Goal: Transaction & Acquisition: Book appointment/travel/reservation

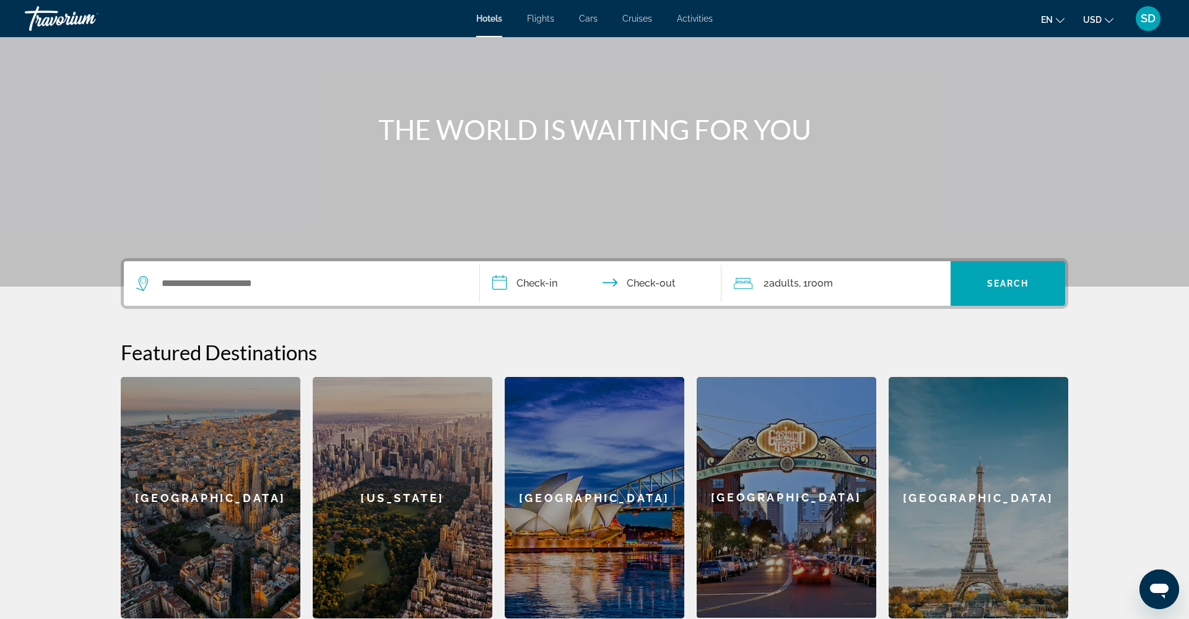
scroll to position [90, 0]
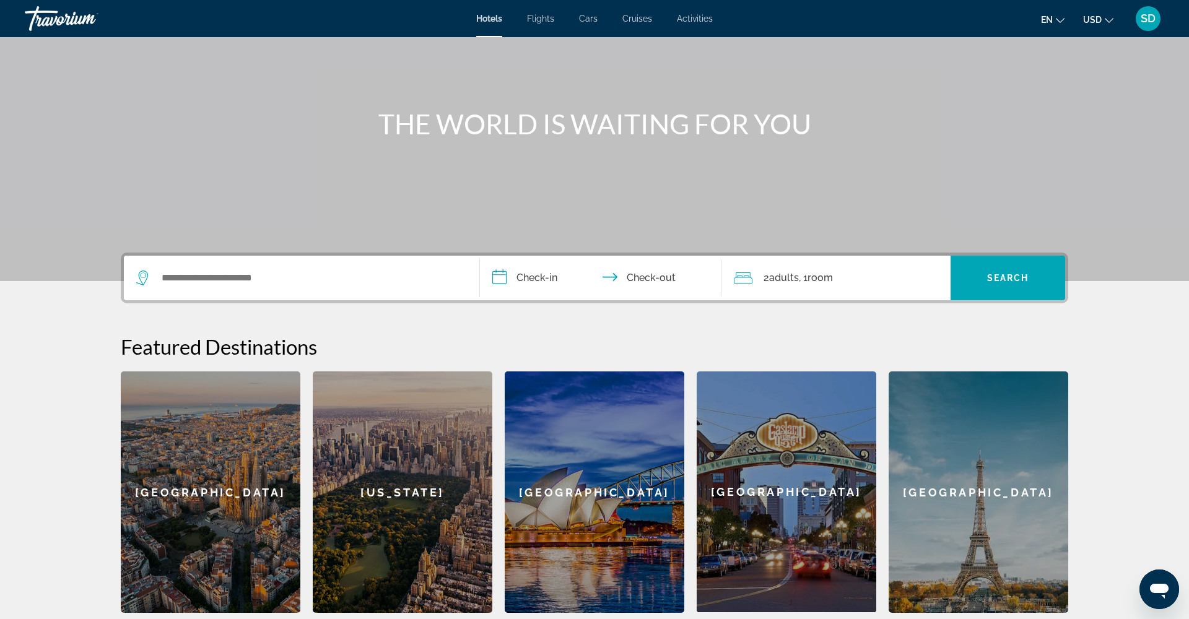
click at [799, 486] on div "[GEOGRAPHIC_DATA]" at bounding box center [787, 492] width 180 height 241
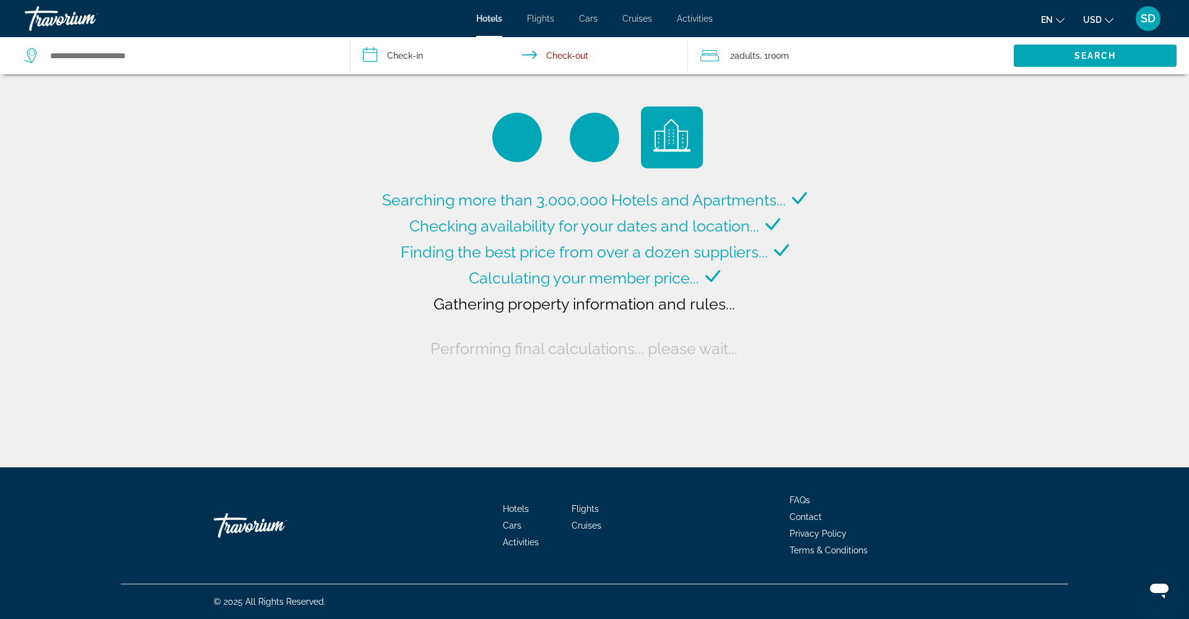
type input "**********"
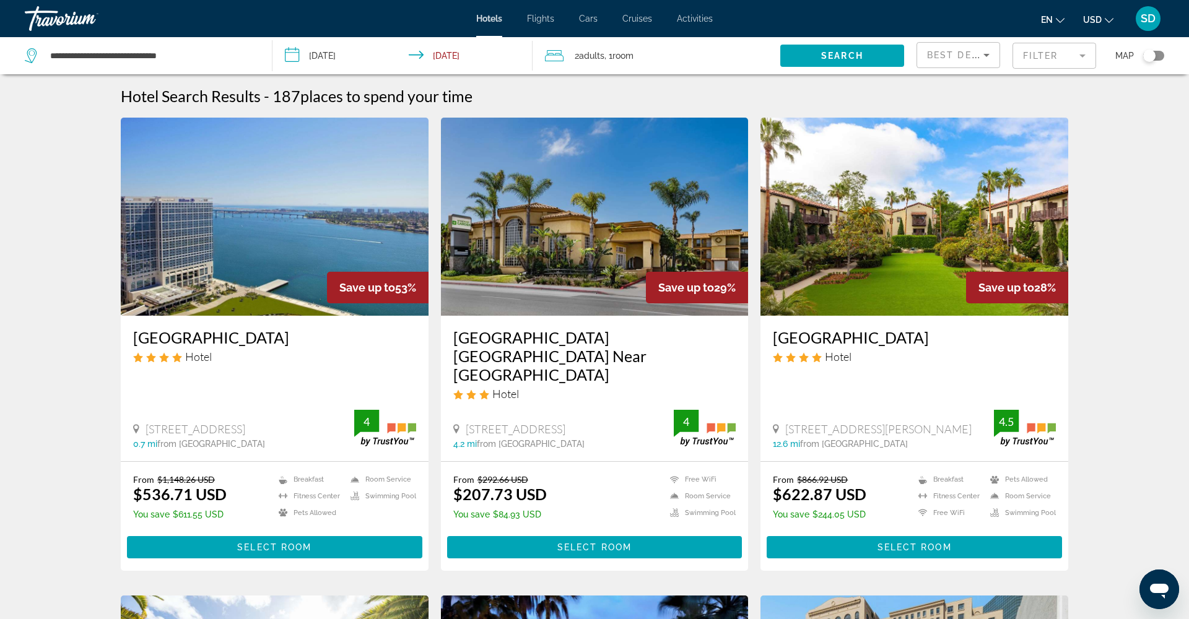
click at [289, 57] on input "**********" at bounding box center [405, 57] width 265 height 41
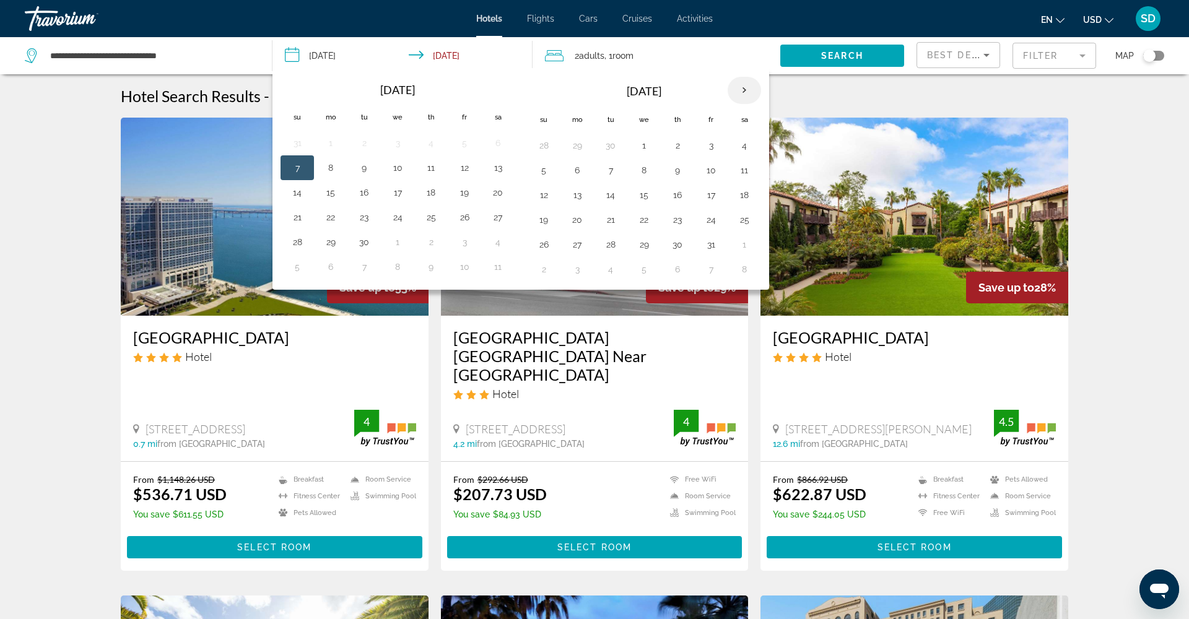
click at [742, 90] on th "Next month" at bounding box center [744, 90] width 33 height 27
click at [745, 88] on th "Next month" at bounding box center [744, 90] width 33 height 27
click at [677, 220] on button "25" at bounding box center [678, 219] width 20 height 17
click at [457, 53] on input "**********" at bounding box center [405, 57] width 265 height 41
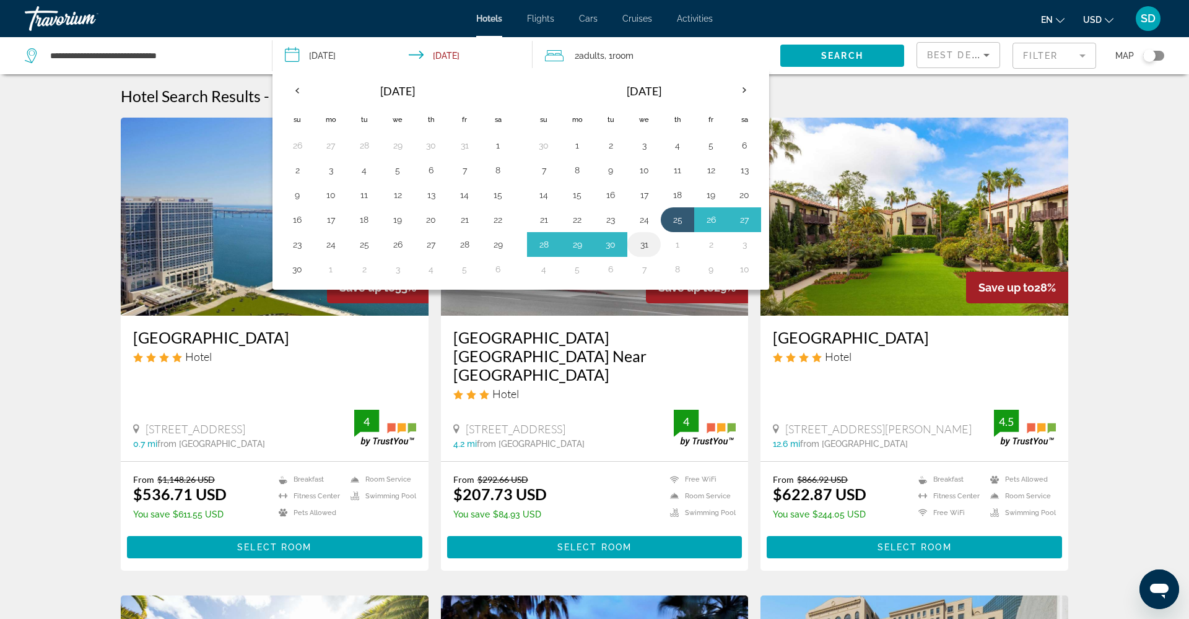
click at [645, 243] on button "31" at bounding box center [644, 244] width 20 height 17
type input "**********"
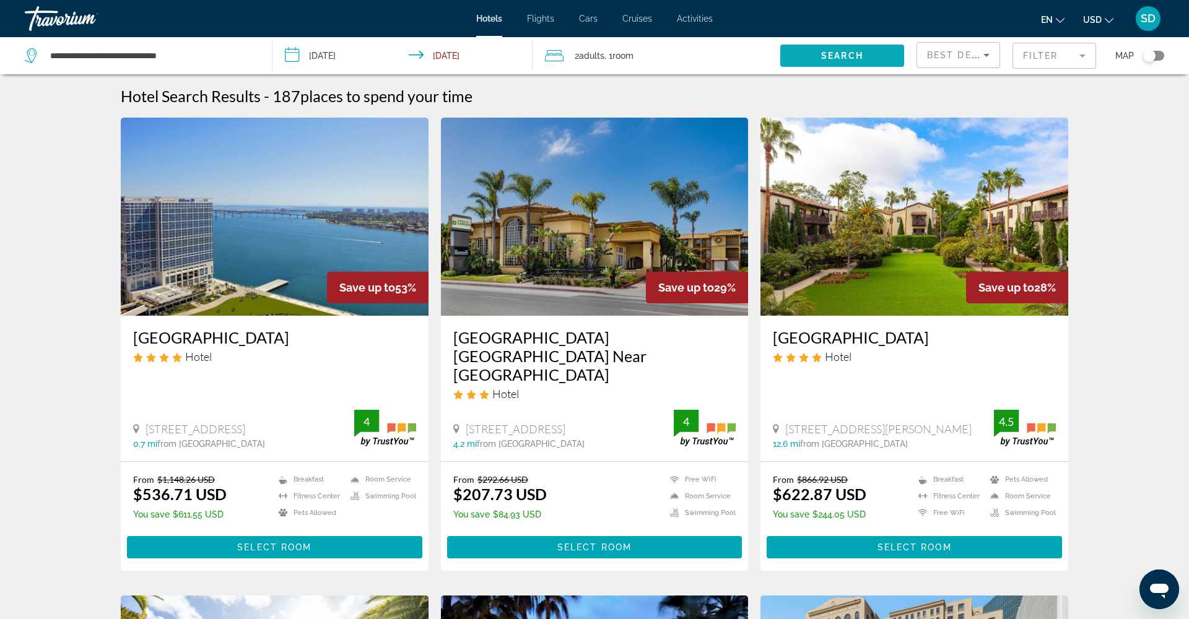
click at [850, 58] on span "Search" at bounding box center [842, 56] width 42 height 10
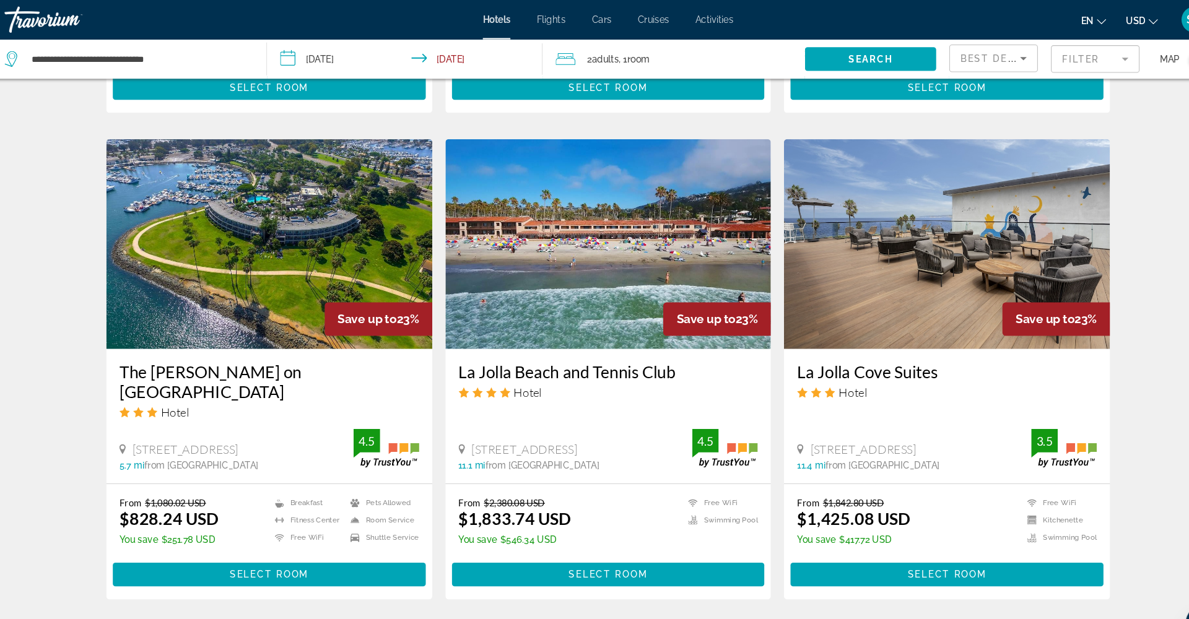
scroll to position [866, 0]
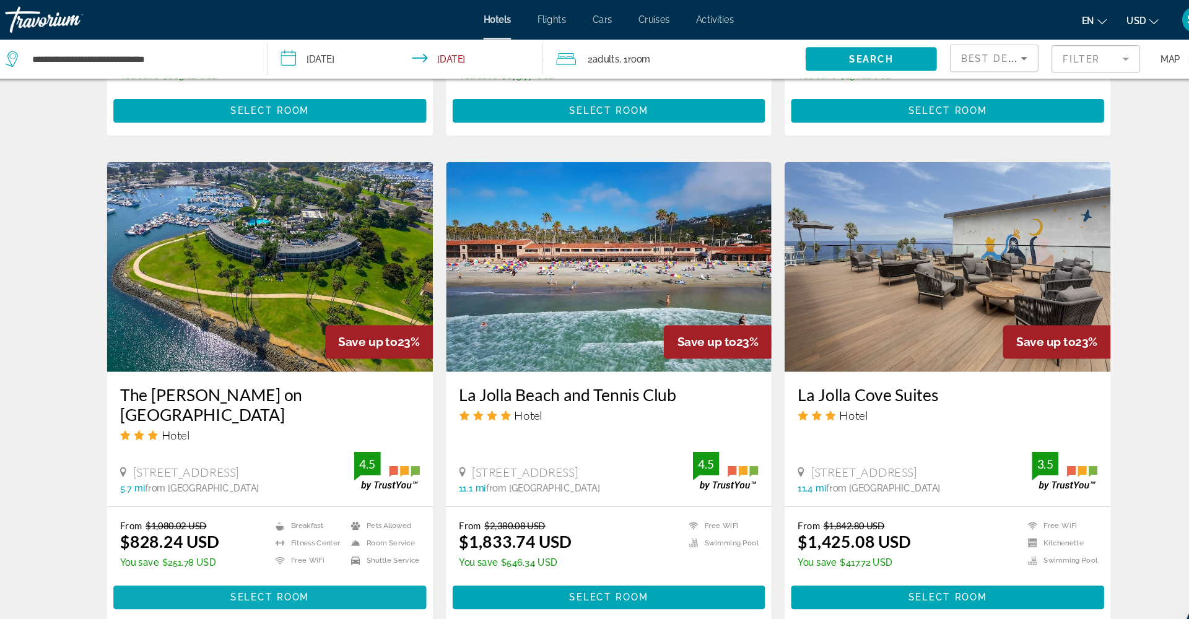
click at [273, 559] on span "Select Room" at bounding box center [274, 564] width 74 height 10
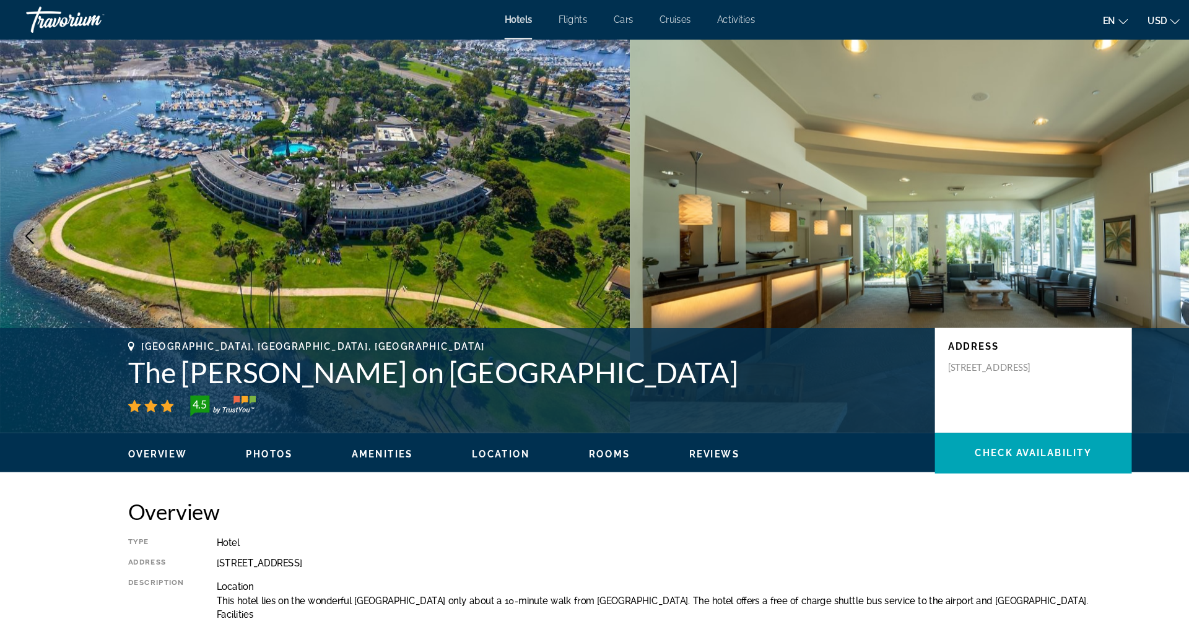
click at [500, 189] on img "Main content" at bounding box center [297, 223] width 595 height 372
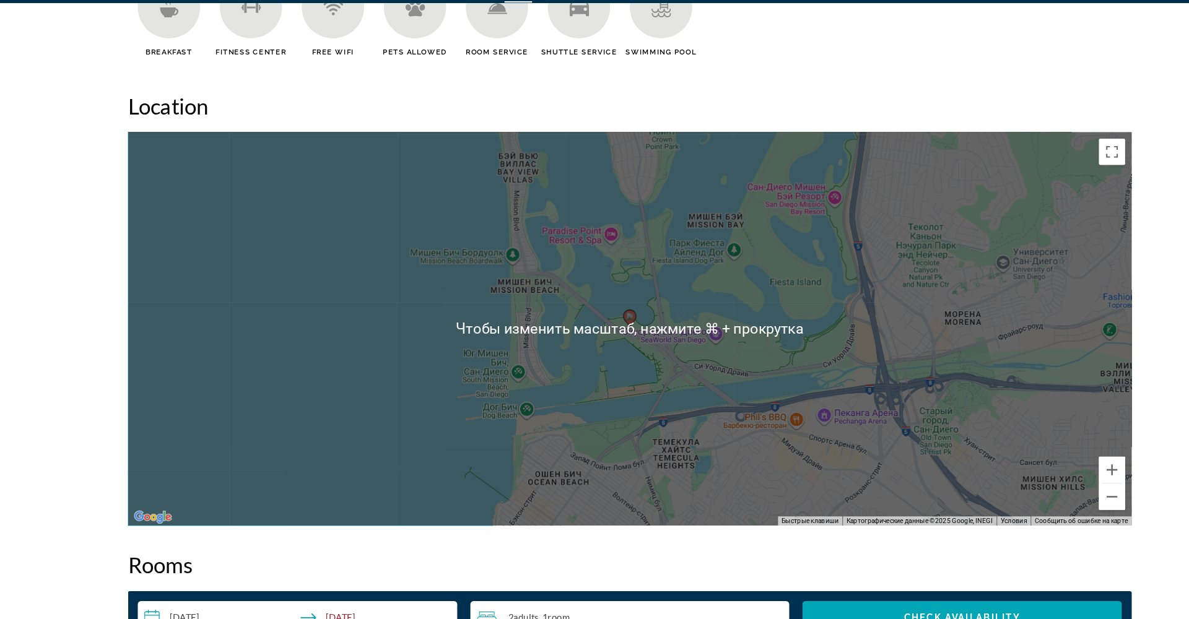
scroll to position [1088, 0]
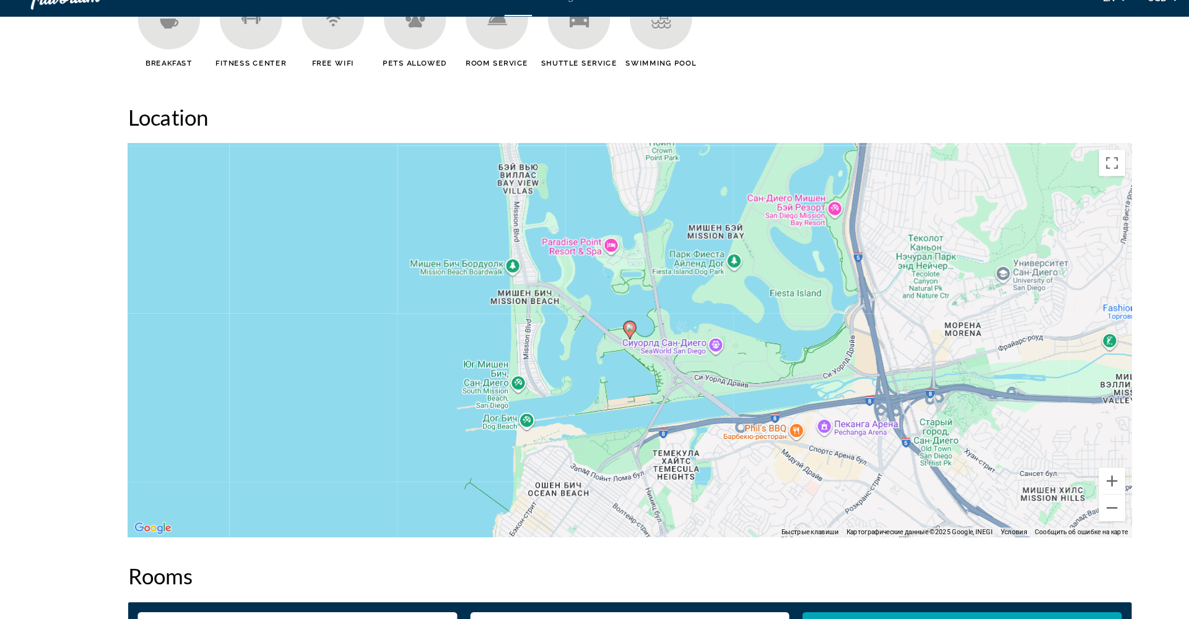
click at [678, 326] on div "Чтобы активировать перетаскивание с помощью клавиатуры, нажмите Alt + Ввод. Пос…" at bounding box center [595, 343] width 948 height 372
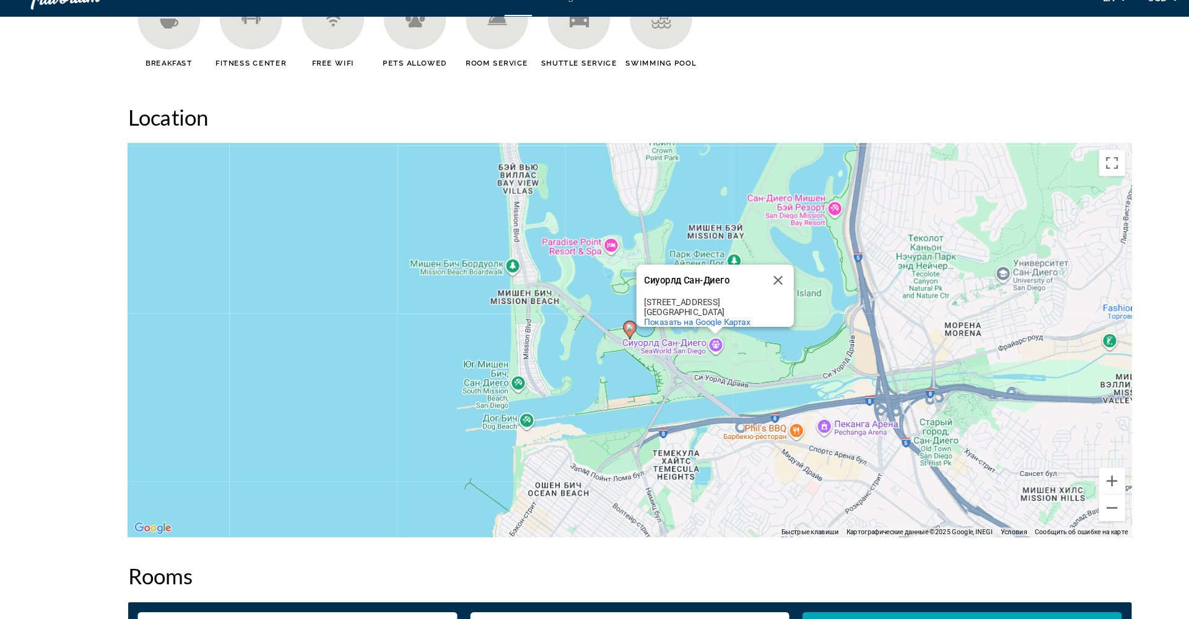
click at [705, 347] on div "Чтобы активировать перетаскивание с помощью клавиатуры, нажмите Alt + Ввод. Пос…" at bounding box center [595, 343] width 948 height 372
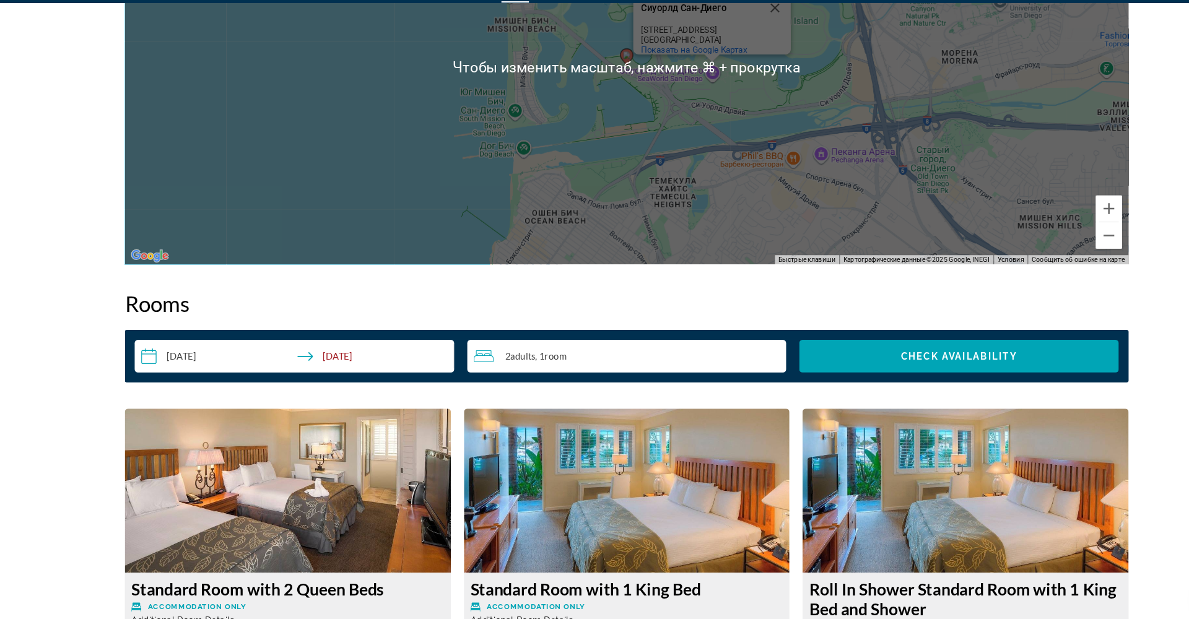
scroll to position [1350, 0]
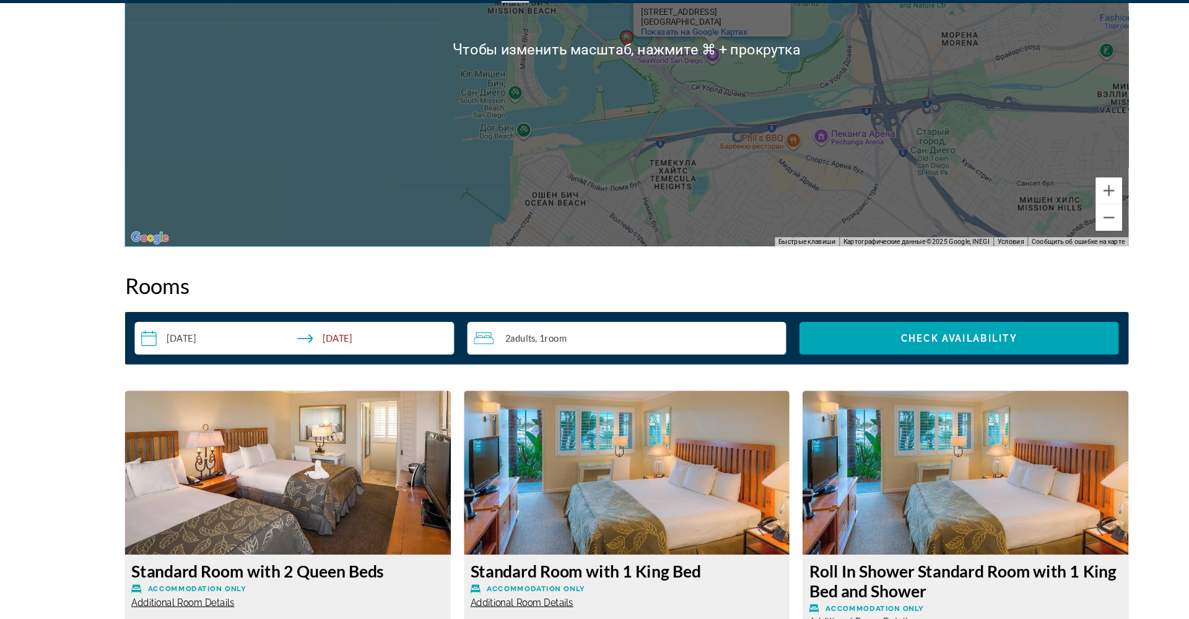
click at [493, 349] on span "Adults" at bounding box center [497, 354] width 24 height 11
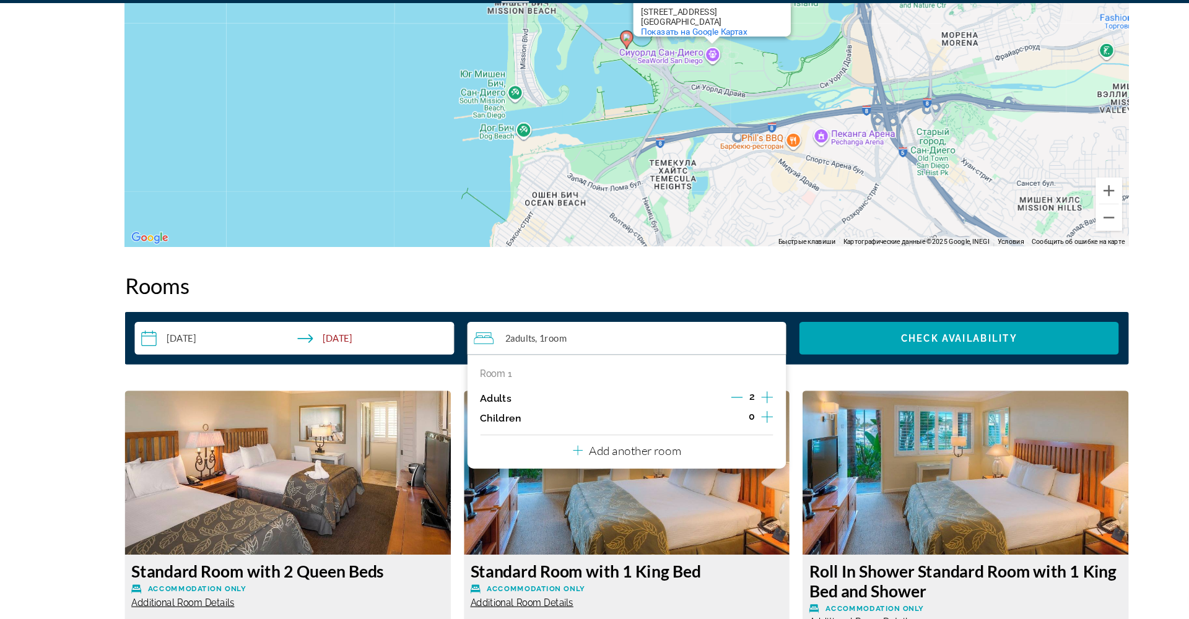
click at [479, 406] on p "Adults" at bounding box center [470, 411] width 29 height 11
click at [629, 292] on h2 "Rooms" at bounding box center [595, 304] width 948 height 25
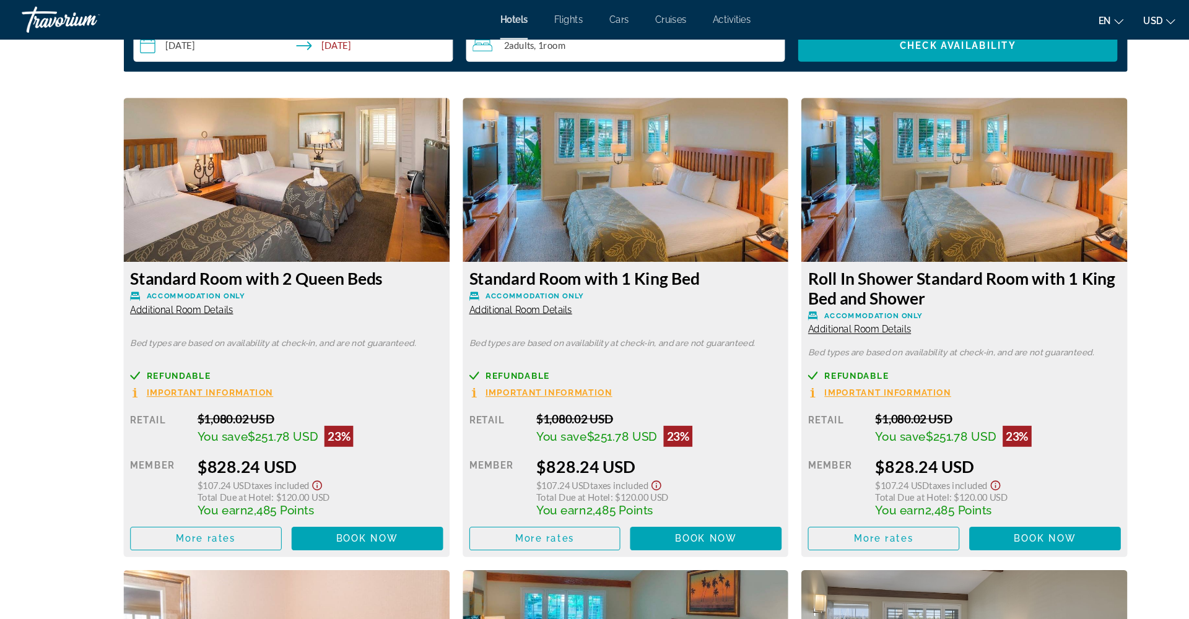
scroll to position [1654, 0]
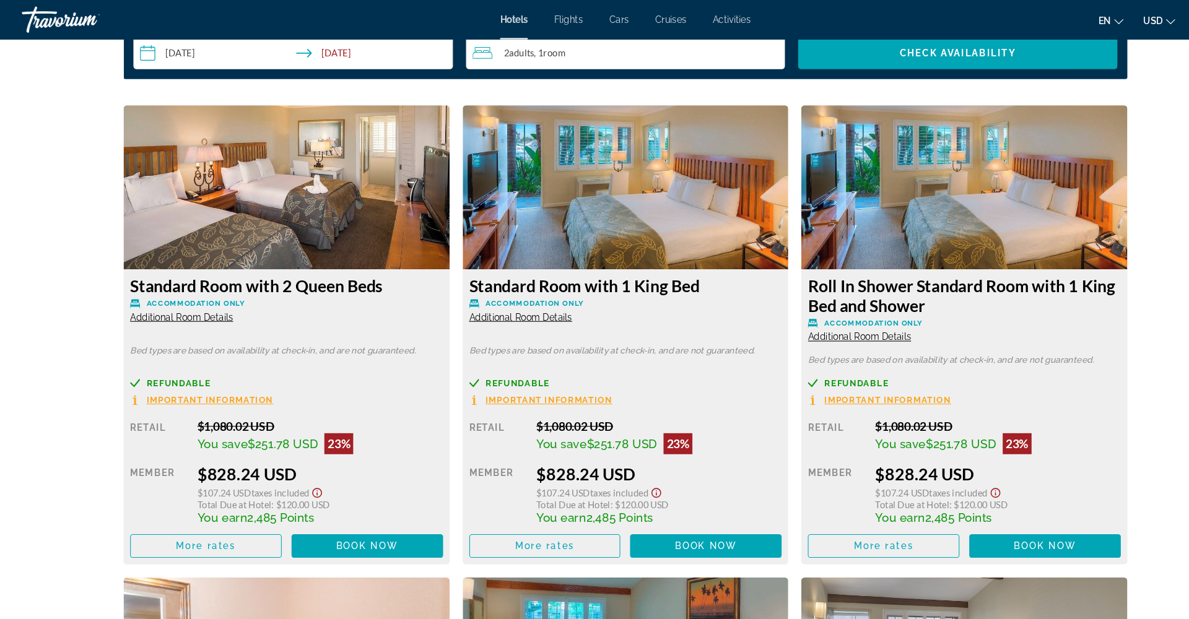
click at [167, 208] on img "Main content" at bounding box center [275, 177] width 308 height 155
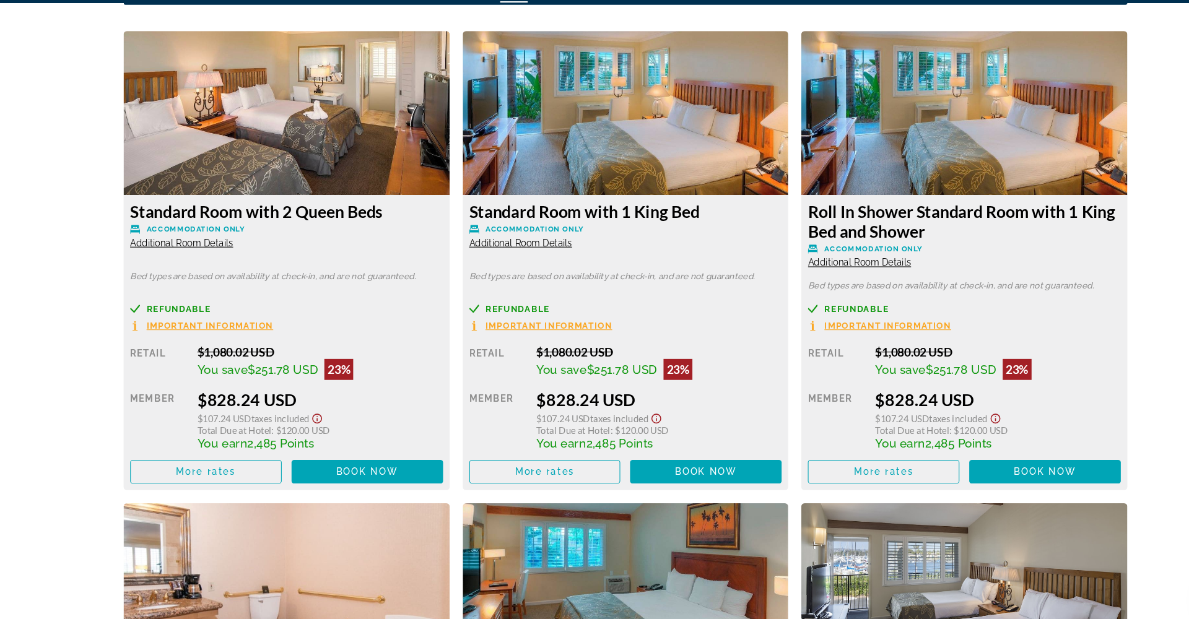
scroll to position [1694, 0]
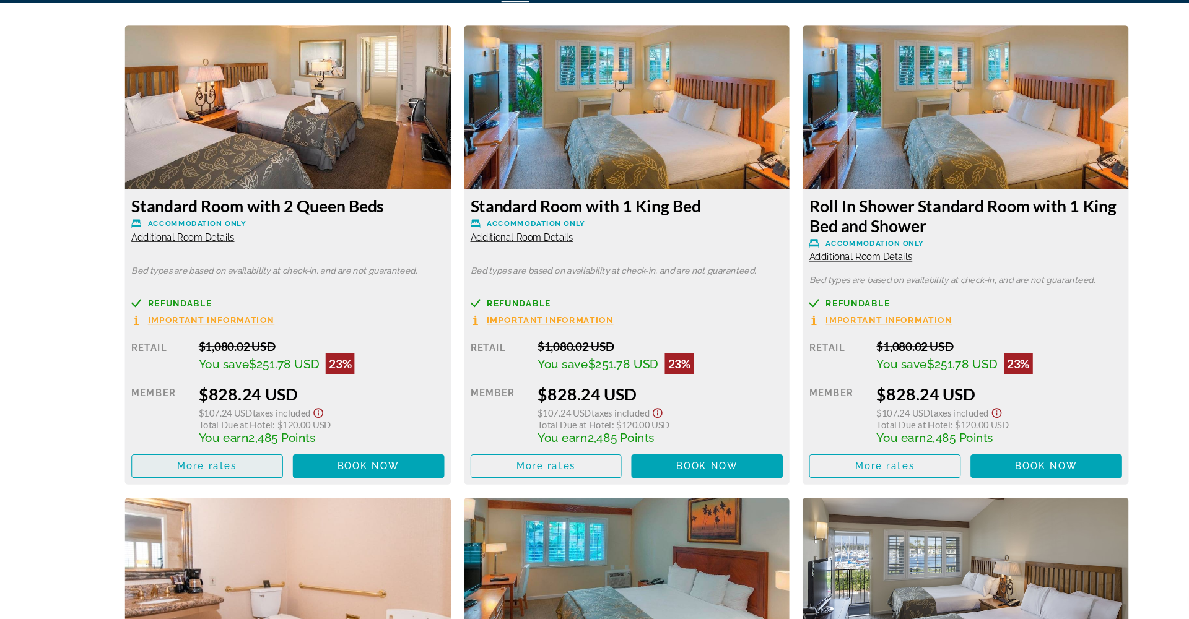
click at [234, 460] on span "Main content" at bounding box center [199, 475] width 142 height 30
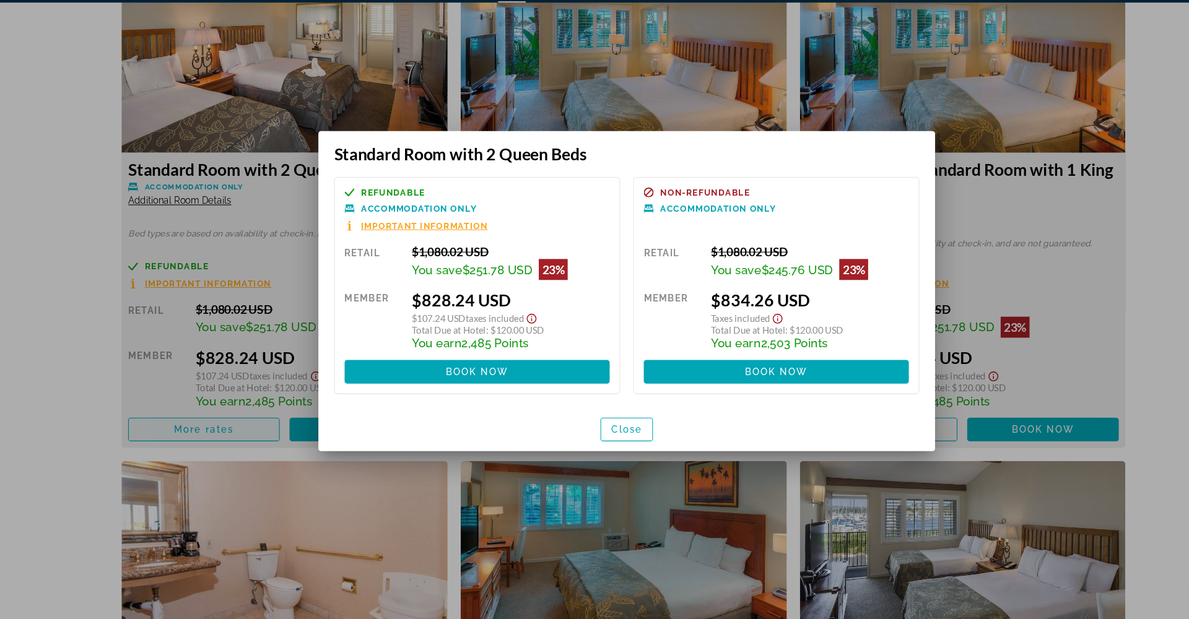
scroll to position [0, 0]
click at [588, 435] on span "Close" at bounding box center [595, 440] width 30 height 10
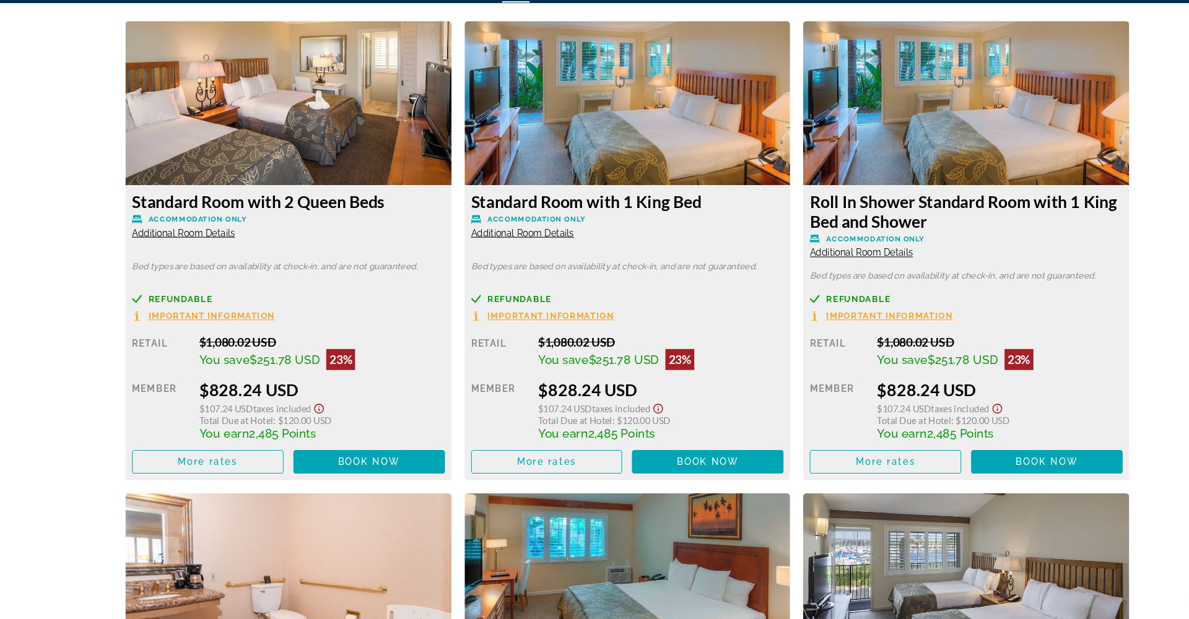
scroll to position [1563, 0]
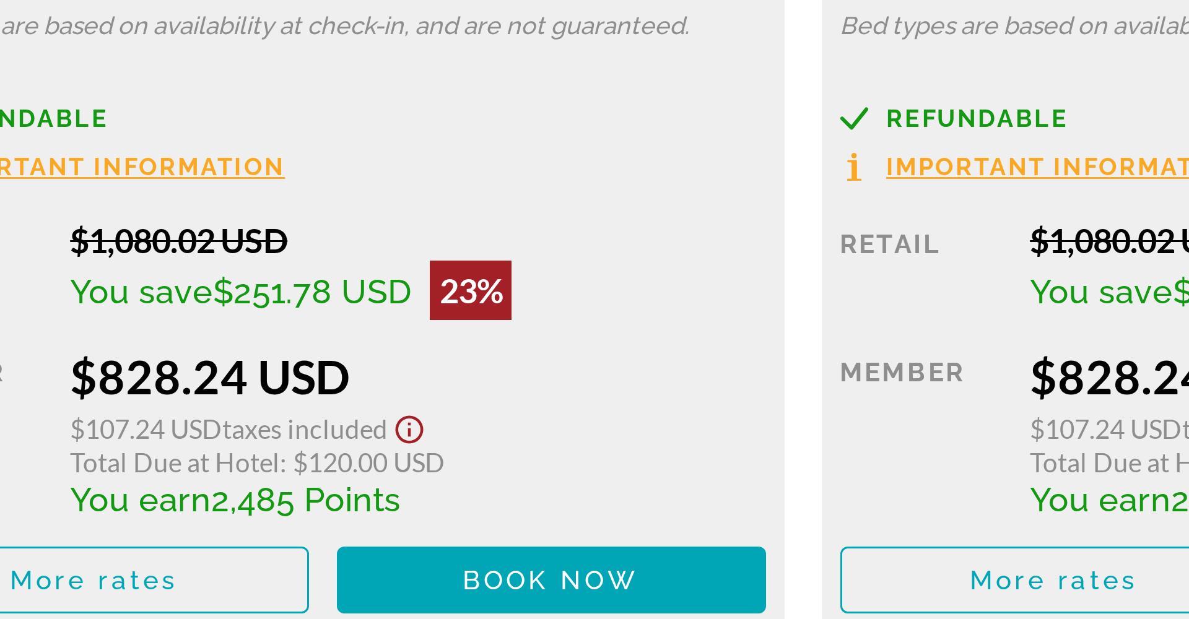
click at [190, 562] on div "Total Due at Hotel : $120.00 USD" at bounding box center [306, 567] width 232 height 11
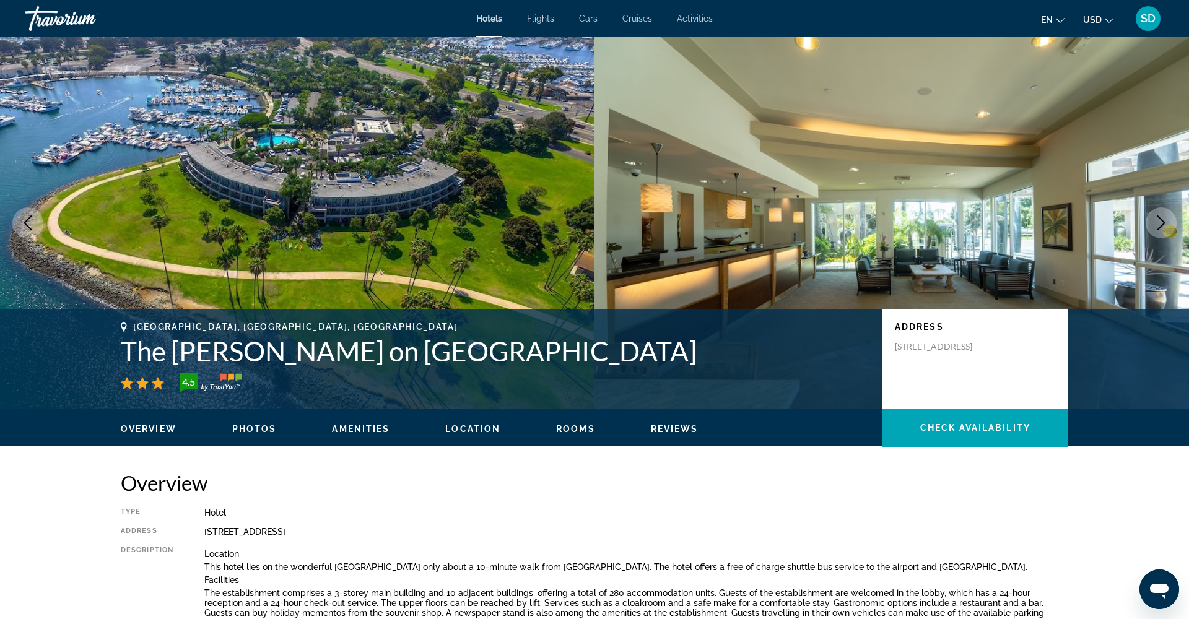
scroll to position [-2, 0]
